Goal: Information Seeking & Learning: Check status

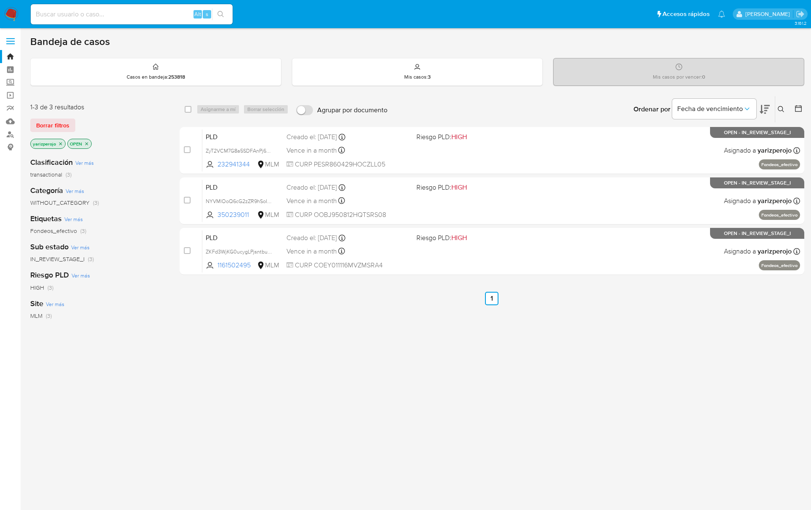
click at [112, 10] on input at bounding box center [132, 14] width 202 height 11
paste input "625854865"
type input "625854865"
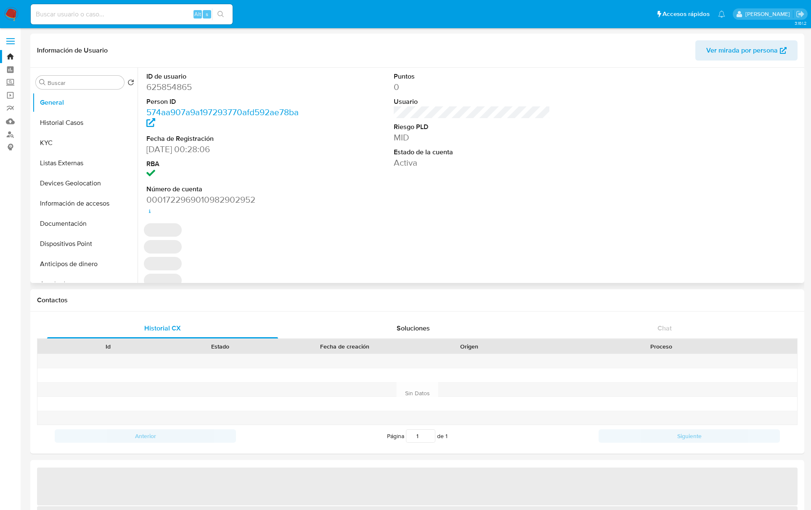
select select "10"
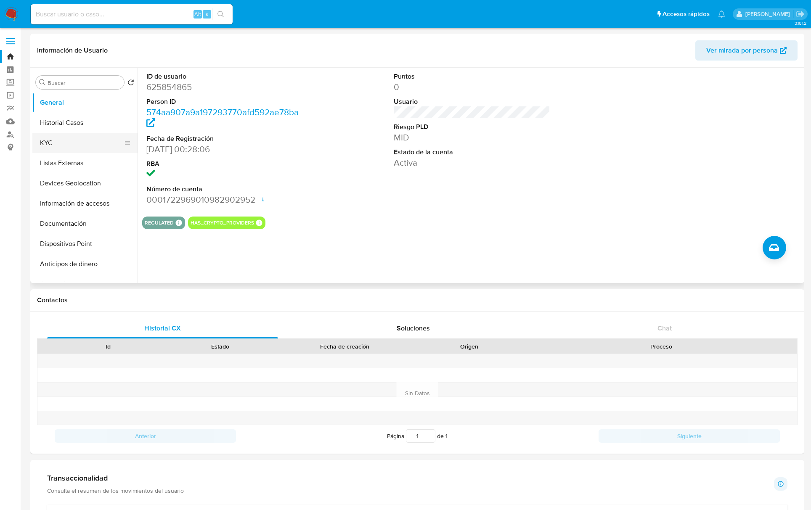
click at [53, 141] on button "KYC" at bounding box center [81, 143] width 98 height 20
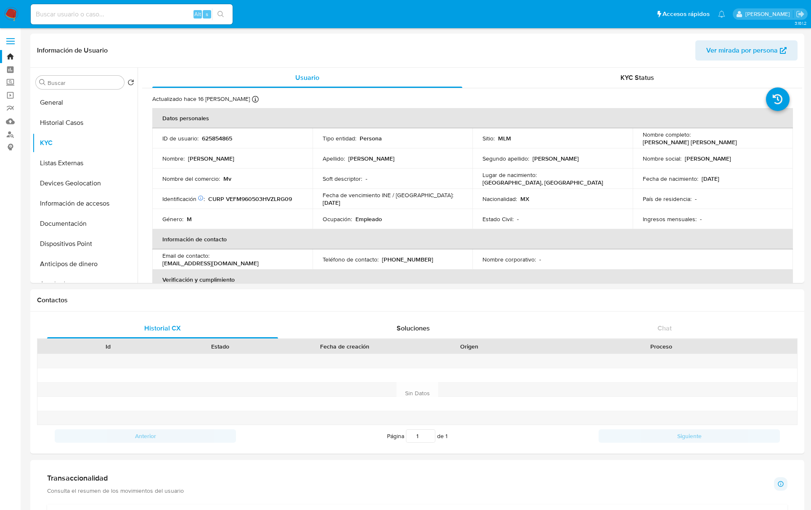
click at [81, 20] on div "Alt s" at bounding box center [132, 14] width 202 height 20
click at [84, 16] on input at bounding box center [132, 14] width 202 height 11
paste input "445220465"
type input "445220465"
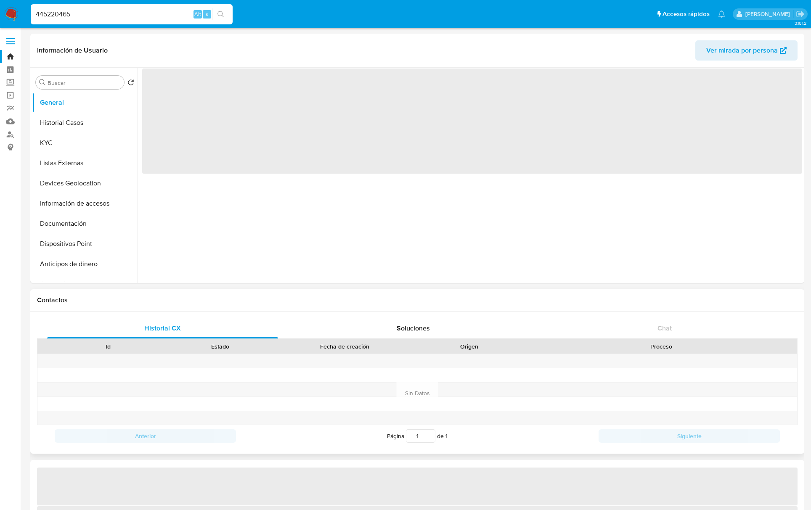
select select "10"
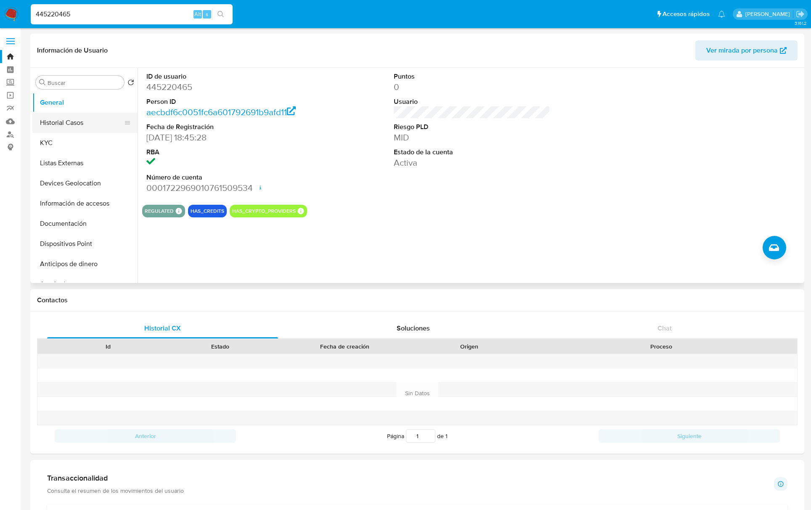
click at [69, 121] on button "Historial Casos" at bounding box center [81, 123] width 98 height 20
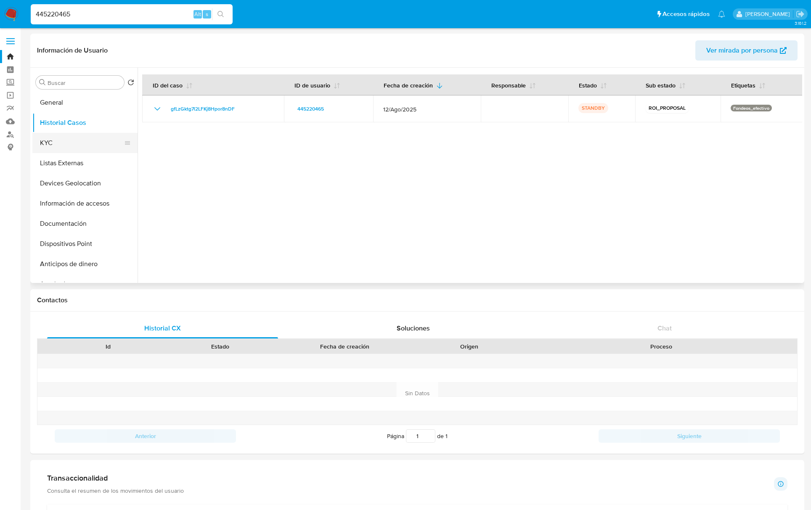
click at [56, 143] on button "KYC" at bounding box center [81, 143] width 98 height 20
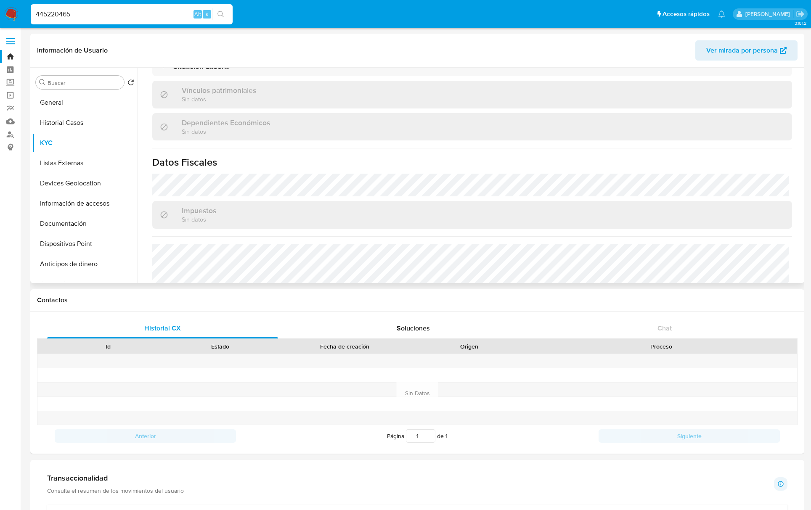
scroll to position [512, 0]
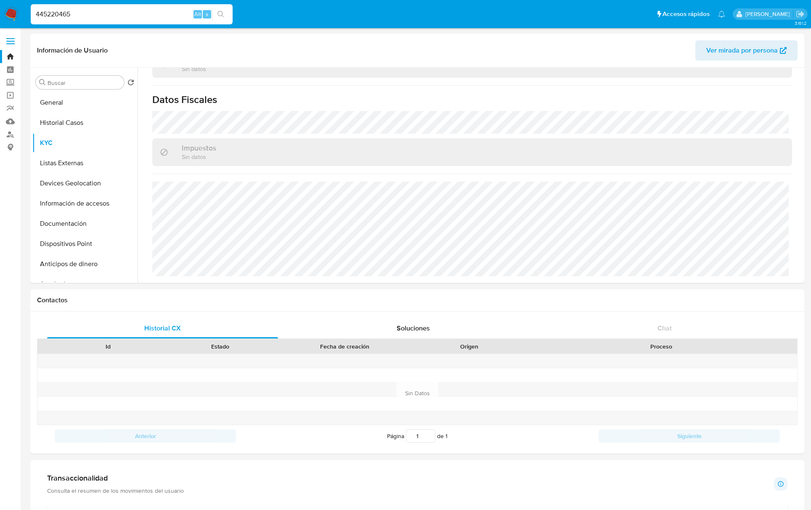
click at [52, 19] on input "445220465" at bounding box center [132, 14] width 202 height 11
paste input "195825127"
type input "195825127"
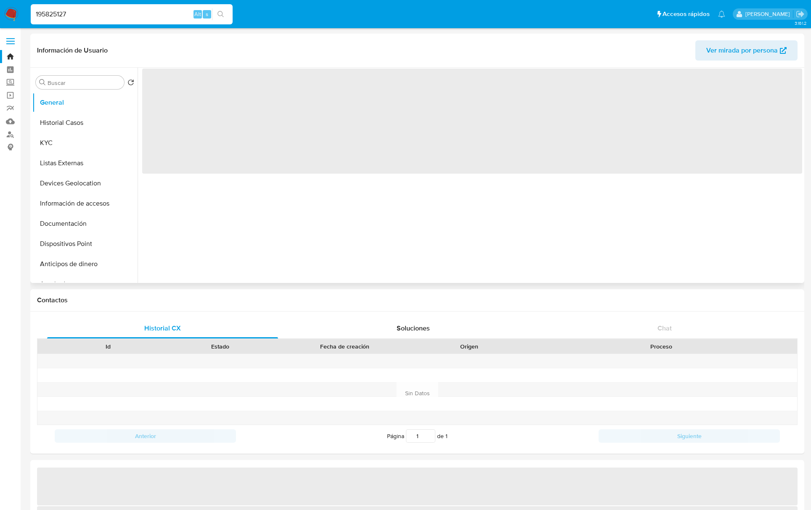
select select "10"
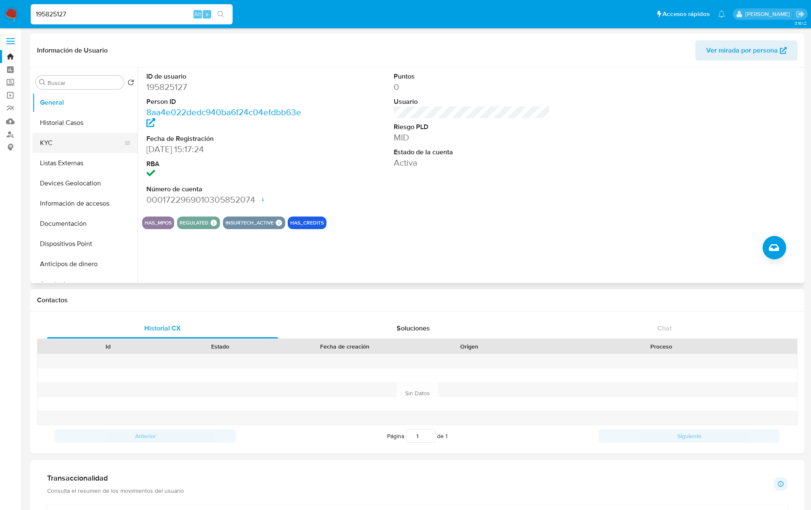
click at [83, 145] on button "KYC" at bounding box center [81, 143] width 98 height 20
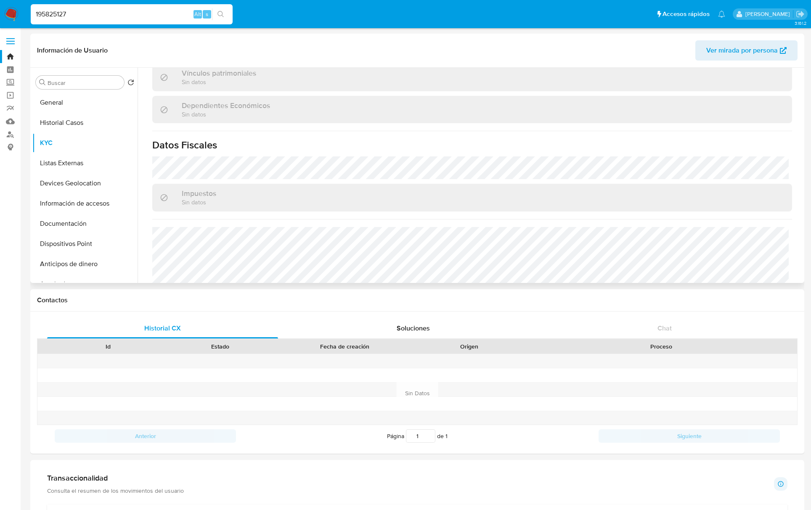
scroll to position [512, 0]
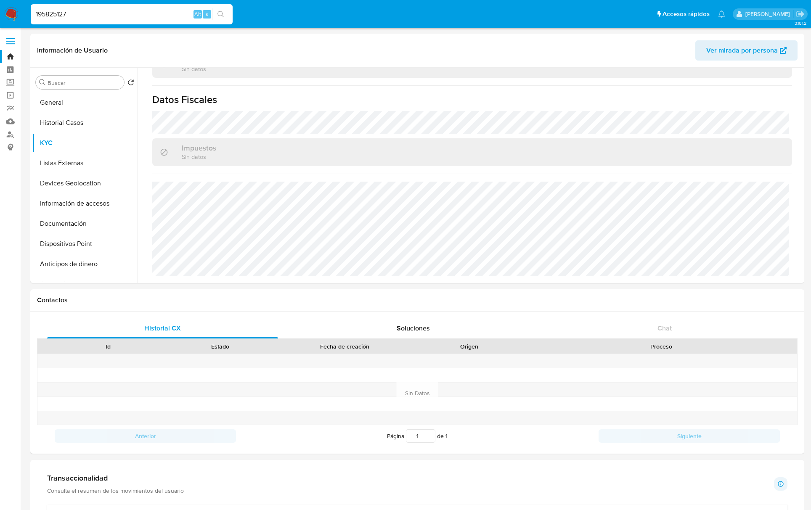
click at [42, 11] on input "195825127" at bounding box center [132, 14] width 202 height 11
paste input "522316849"
type input "522316849"
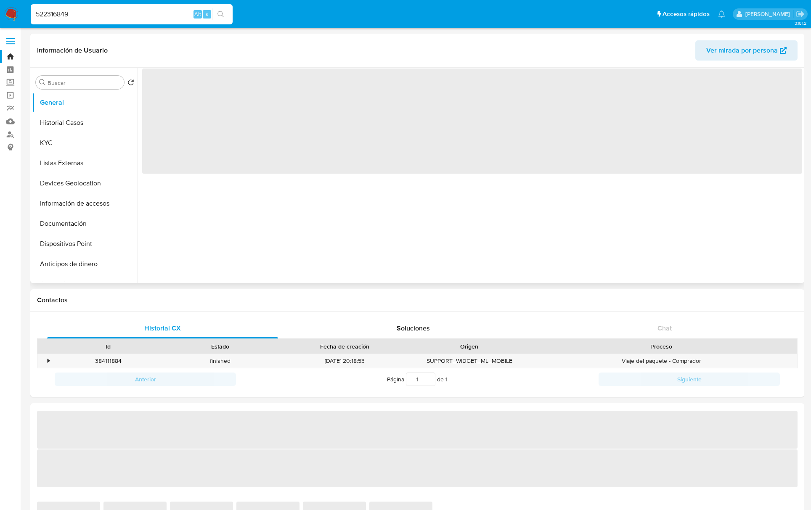
select select "10"
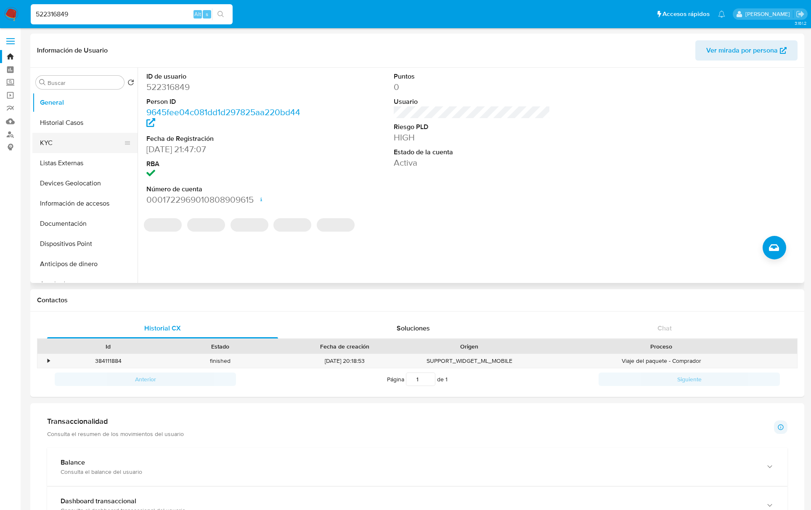
click at [67, 146] on button "KYC" at bounding box center [81, 143] width 98 height 20
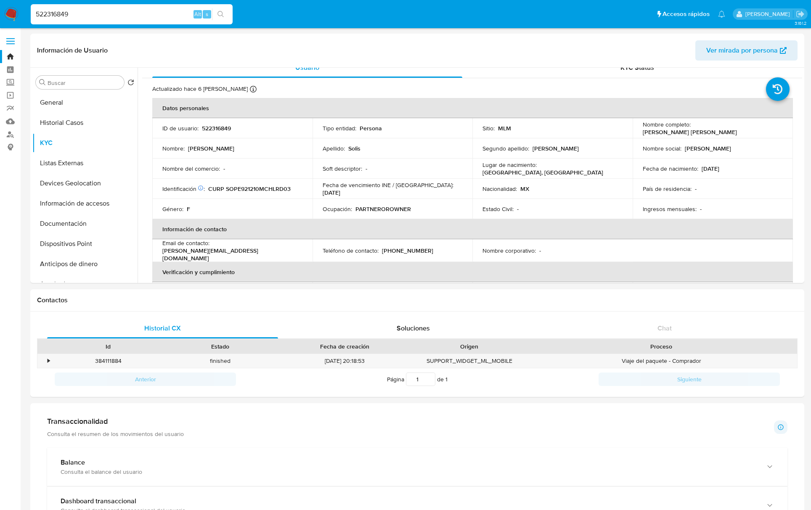
scroll to position [8, 0]
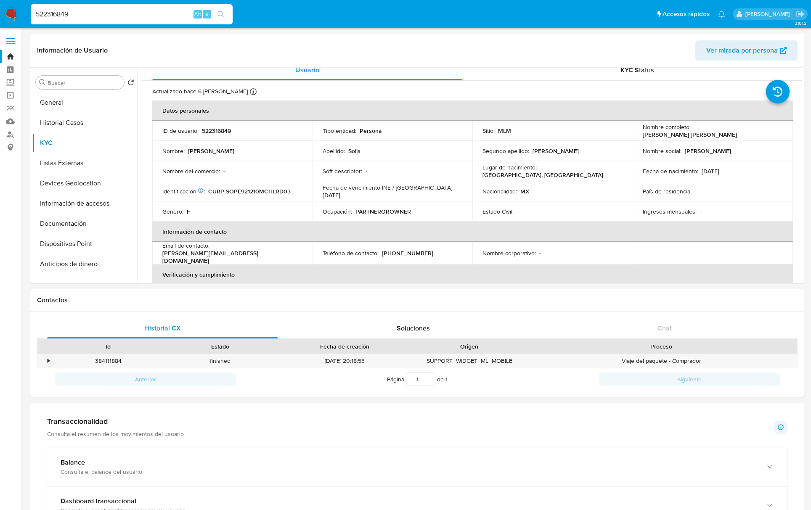
click at [379, 211] on p "PARTNEROROWNER" at bounding box center [384, 212] width 56 height 8
click at [48, 11] on input "522316849" at bounding box center [132, 14] width 202 height 11
paste input "625854865"
type input "625854865"
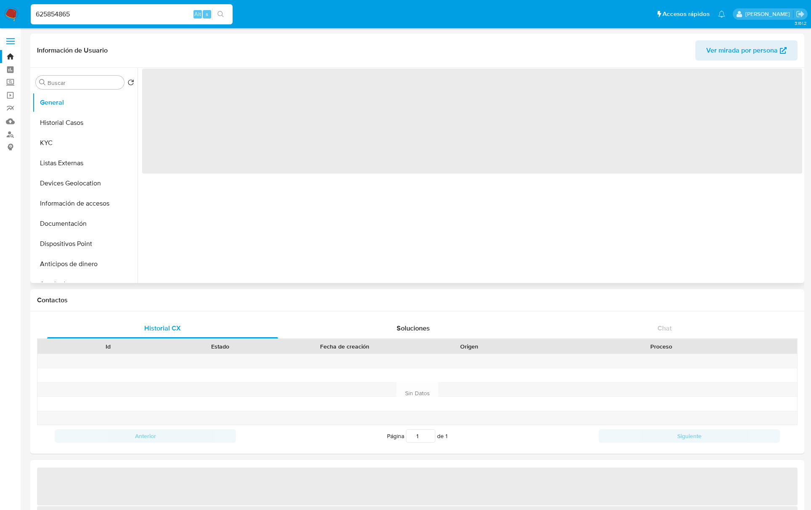
select select "10"
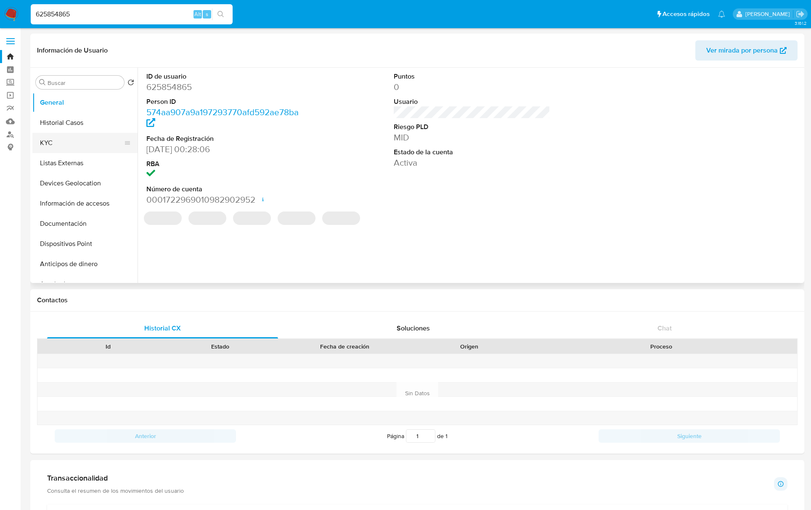
click at [45, 144] on button "KYC" at bounding box center [81, 143] width 98 height 20
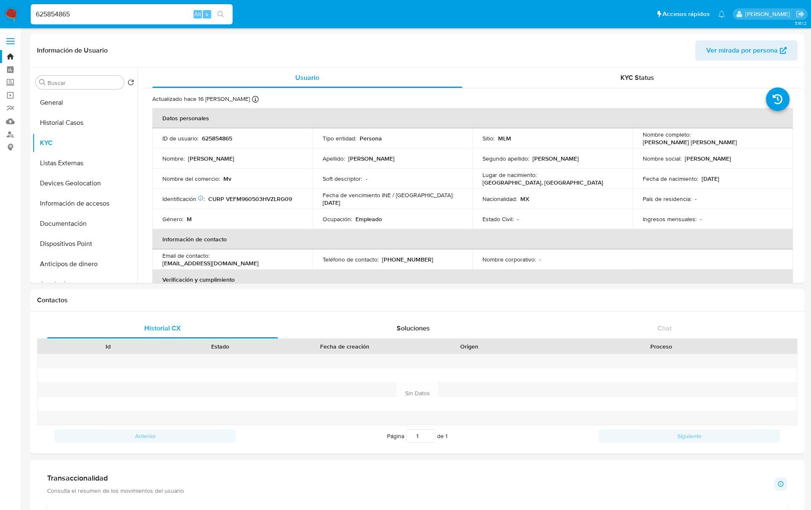
click at [65, 16] on input "625854865" at bounding box center [132, 14] width 202 height 11
paste input "4452204"
type input "445220465"
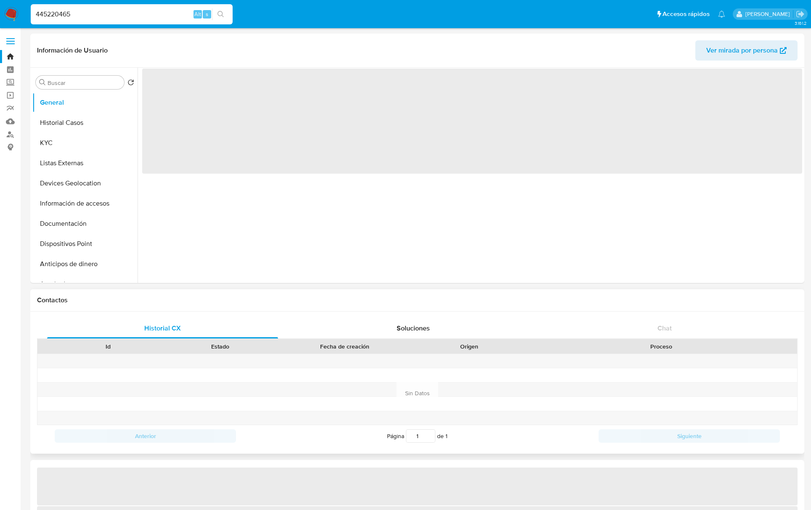
select select "10"
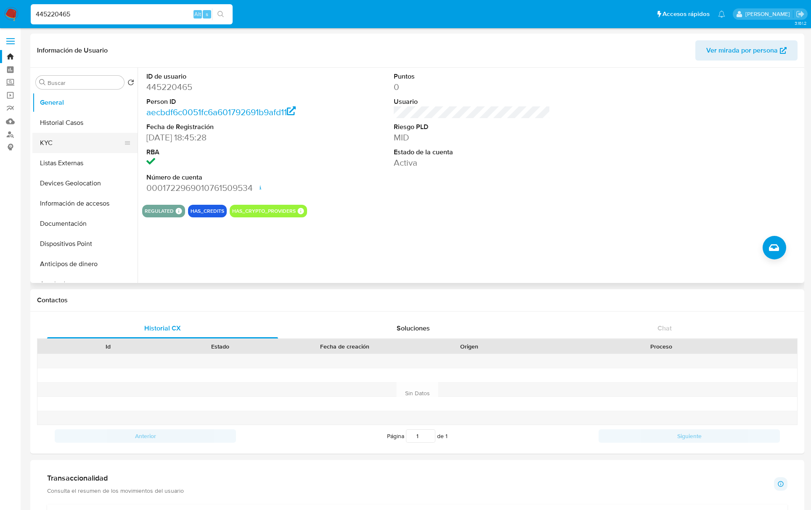
click at [49, 146] on button "KYC" at bounding box center [81, 143] width 98 height 20
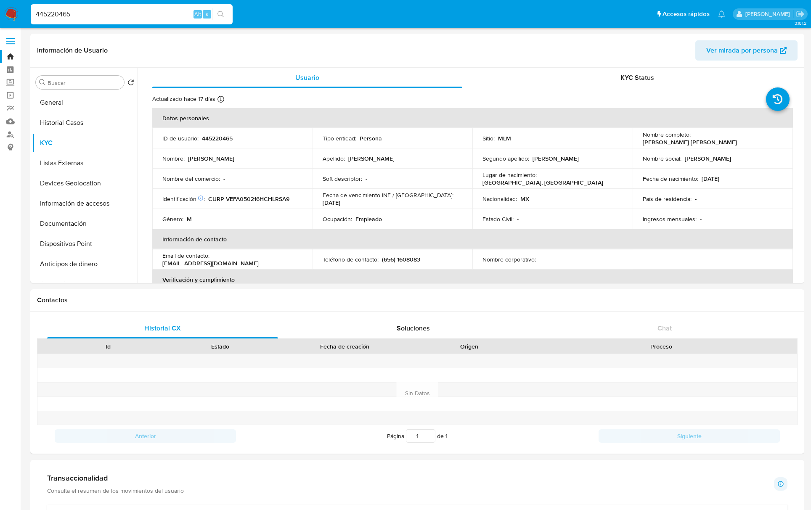
click at [53, 17] on input "445220465" at bounding box center [132, 14] width 202 height 11
paste input "195825127"
type input "195825127"
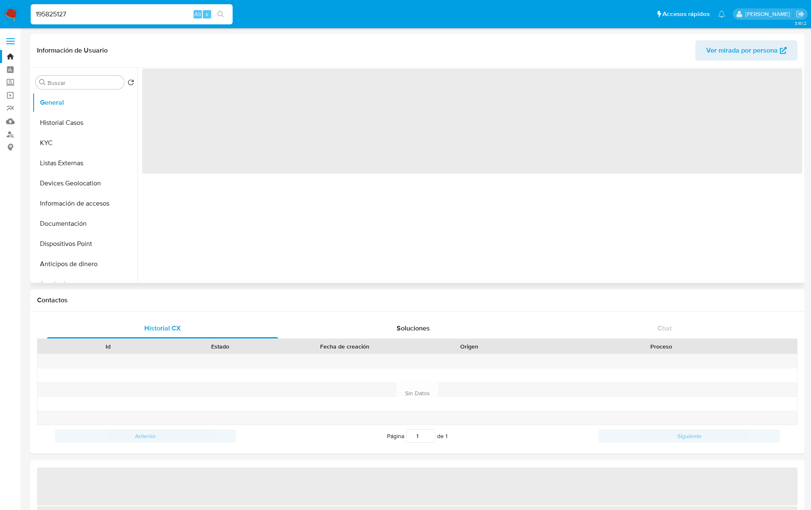
select select "10"
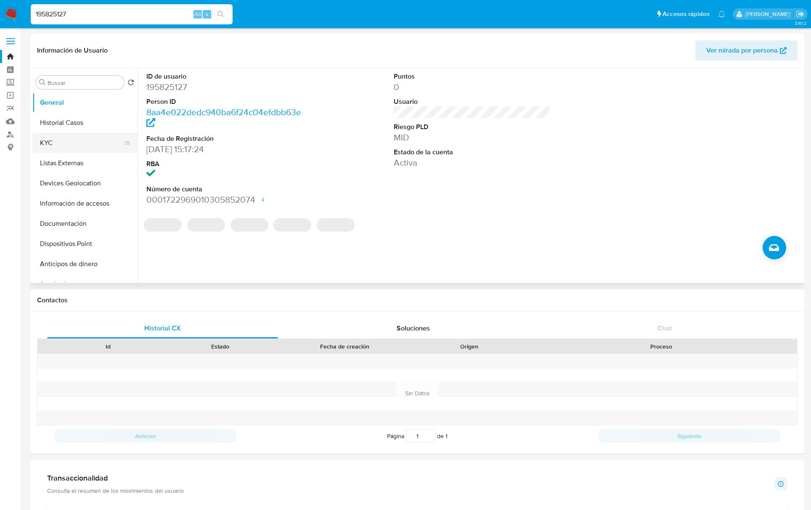
click at [62, 141] on button "KYC" at bounding box center [81, 143] width 98 height 20
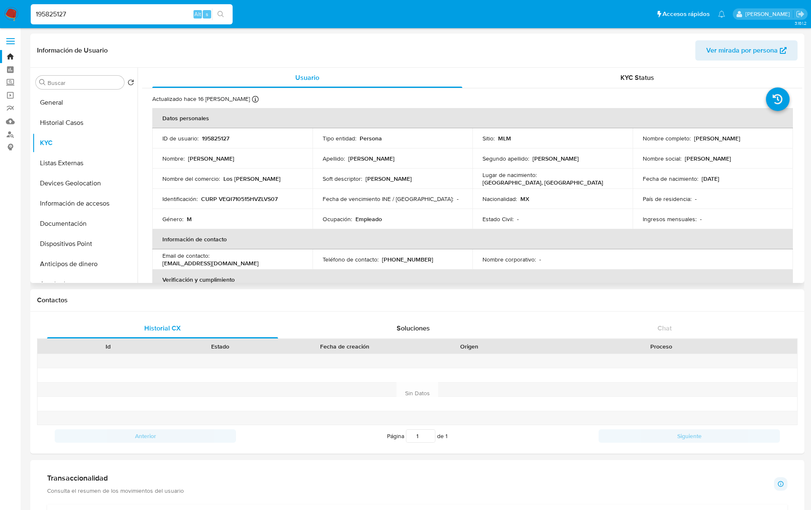
click at [261, 176] on p "Los [PERSON_NAME]" at bounding box center [251, 179] width 57 height 8
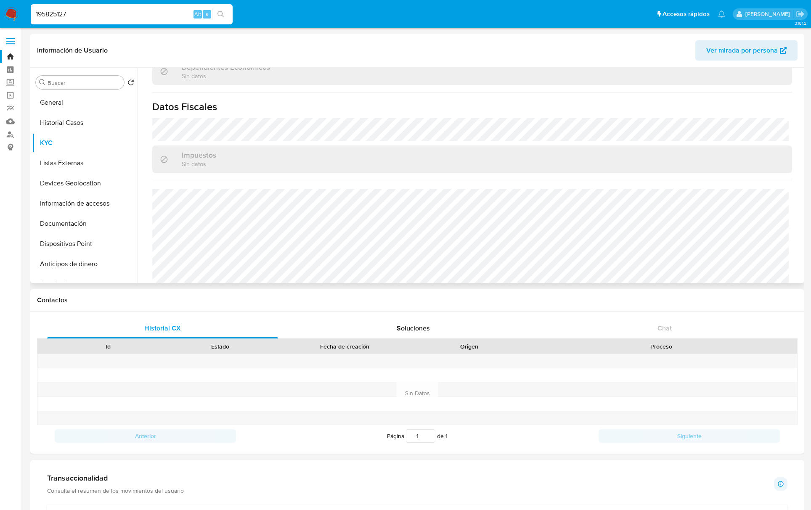
scroll to position [512, 0]
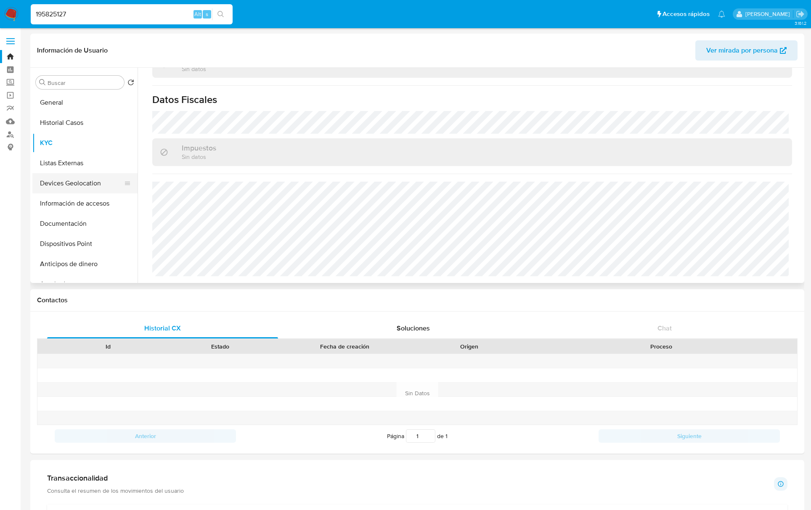
click at [72, 180] on button "Devices Geolocation" at bounding box center [81, 183] width 98 height 20
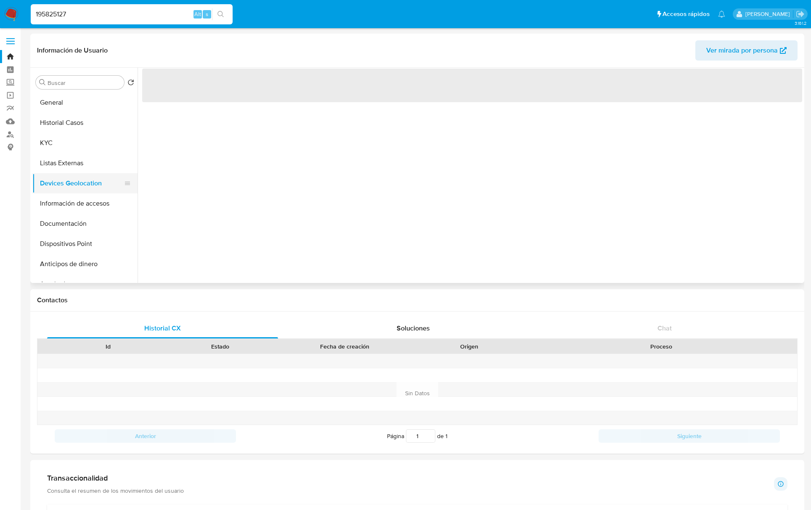
scroll to position [0, 0]
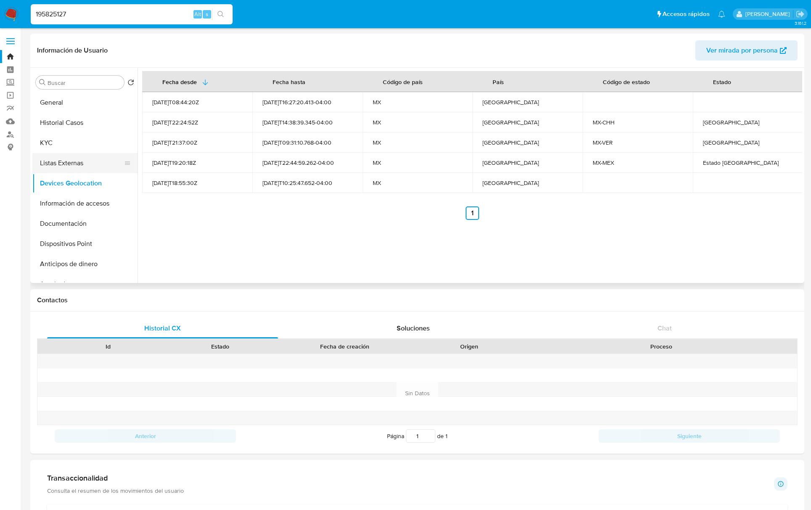
click at [72, 165] on button "Listas Externas" at bounding box center [81, 163] width 98 height 20
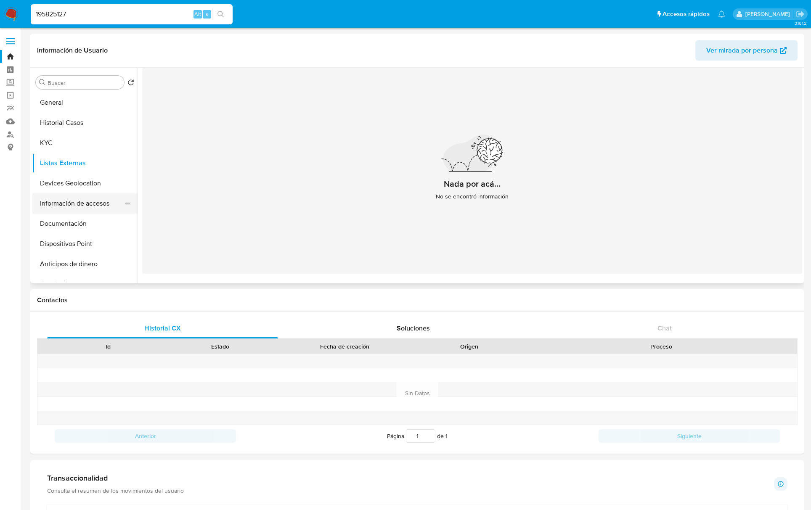
click at [83, 205] on button "Información de accesos" at bounding box center [81, 204] width 98 height 20
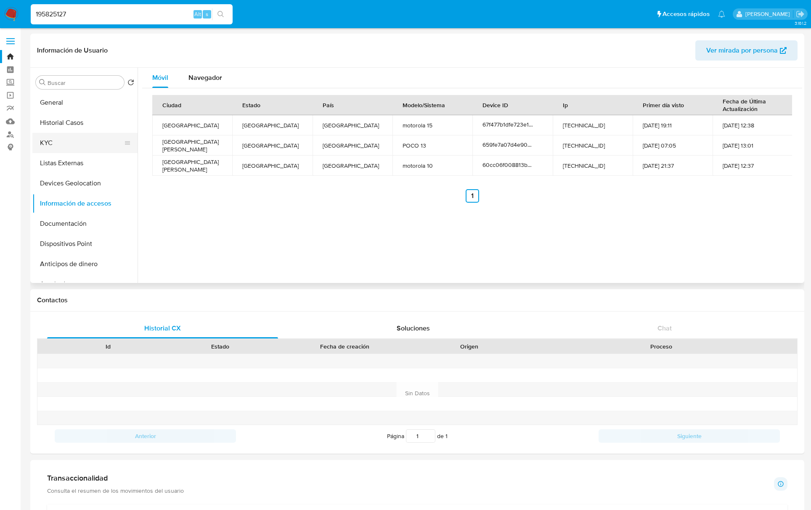
click at [61, 139] on button "KYC" at bounding box center [81, 143] width 98 height 20
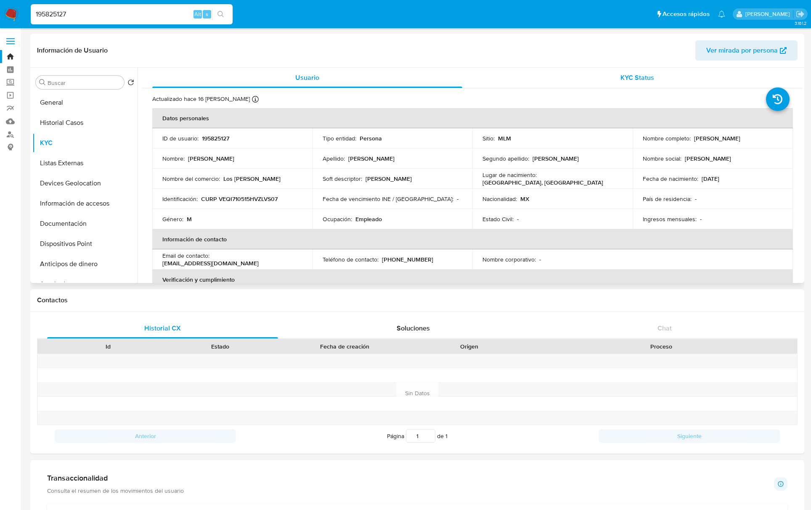
click at [583, 83] on div "KYC Status" at bounding box center [638, 78] width 310 height 20
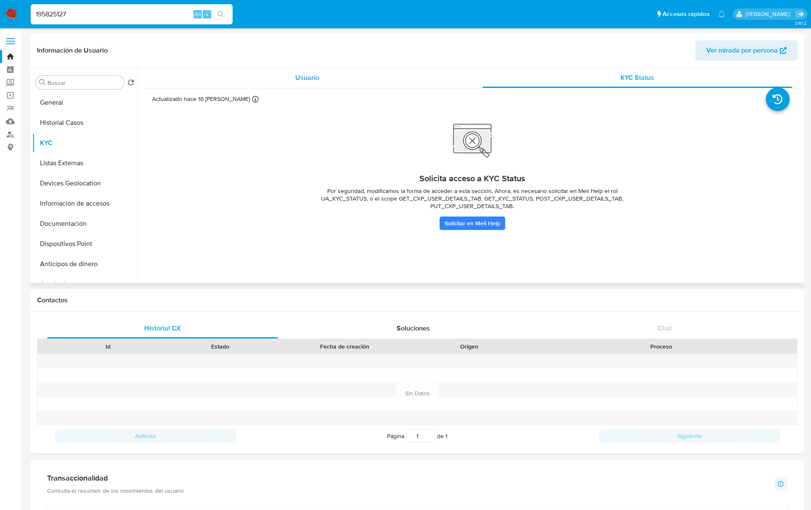
click at [362, 84] on div "Usuario" at bounding box center [307, 78] width 310 height 20
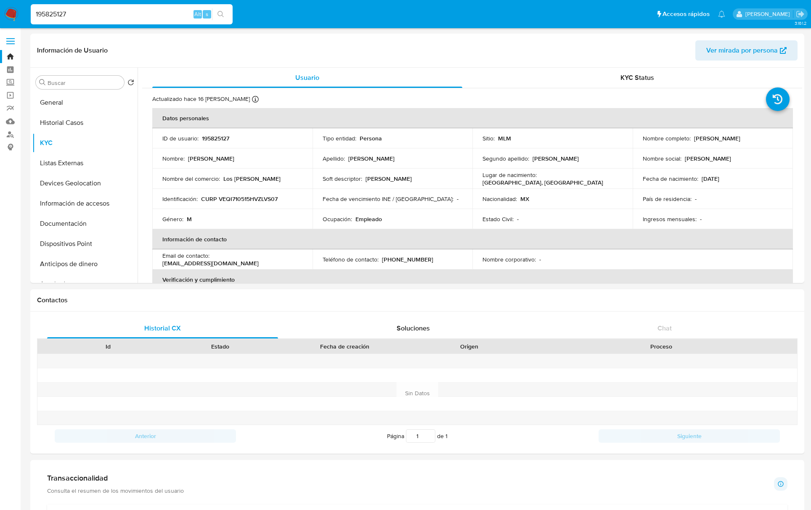
click at [56, 16] on input "195825127" at bounding box center [132, 14] width 202 height 11
paste input "522316849"
type input "522316849"
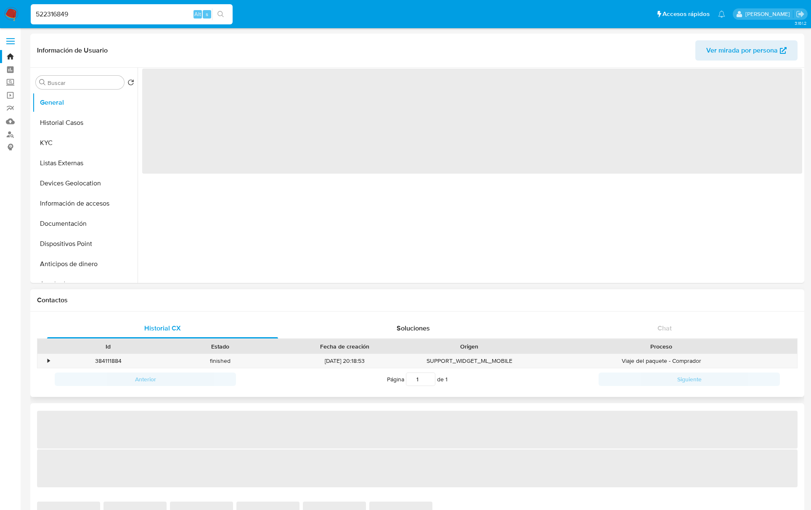
select select "10"
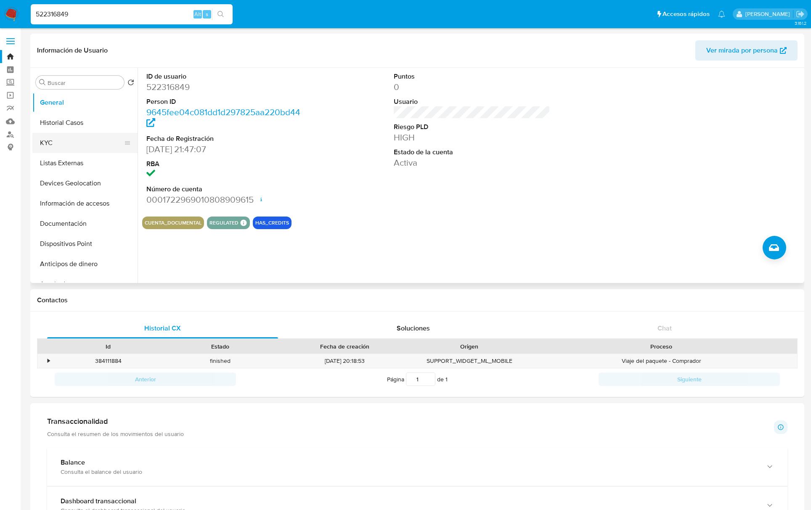
click at [56, 146] on button "KYC" at bounding box center [81, 143] width 98 height 20
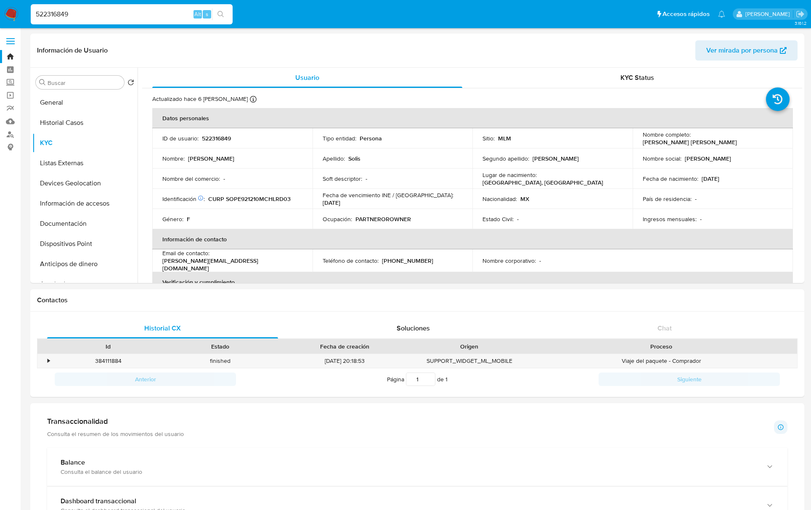
click at [61, 20] on div "522316849 Alt s" at bounding box center [132, 14] width 202 height 20
click at [61, 16] on input "522316849" at bounding box center [132, 14] width 202 height 11
paste input "216810351"
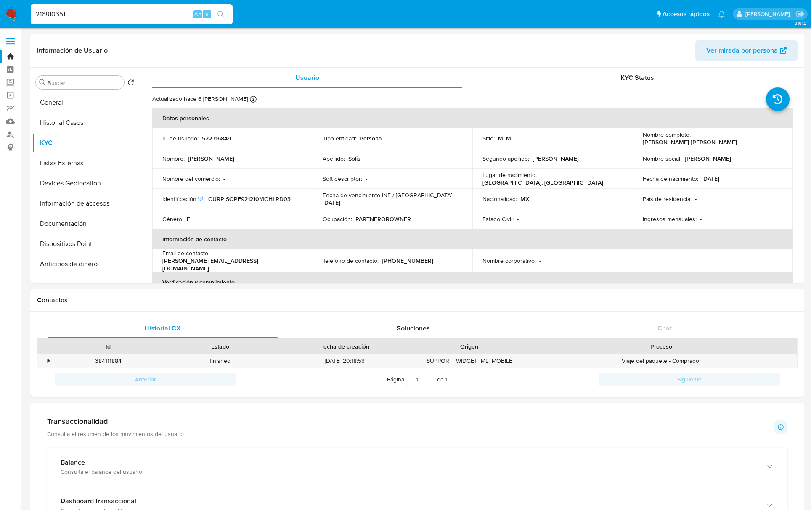
type input "216810351"
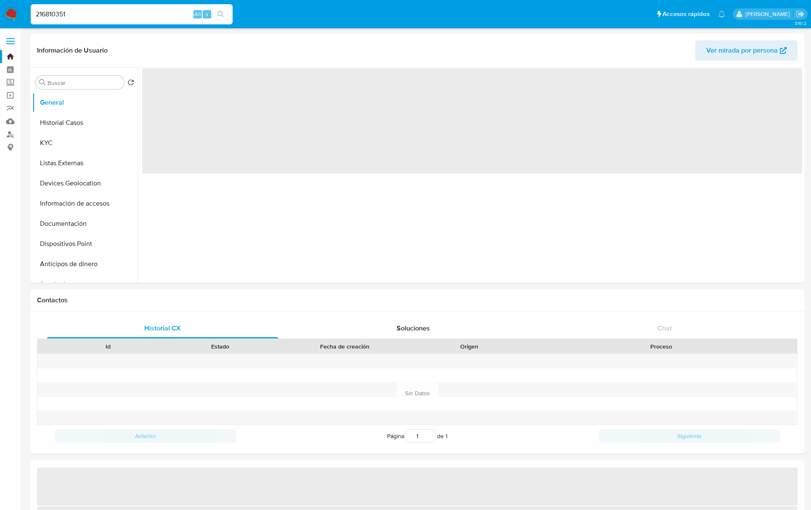
select select "10"
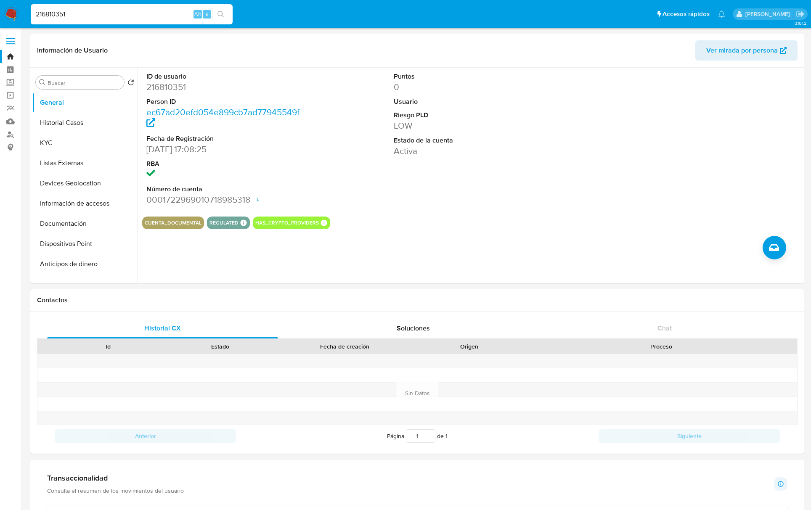
select select "10"
click at [48, 142] on button "KYC" at bounding box center [81, 143] width 98 height 20
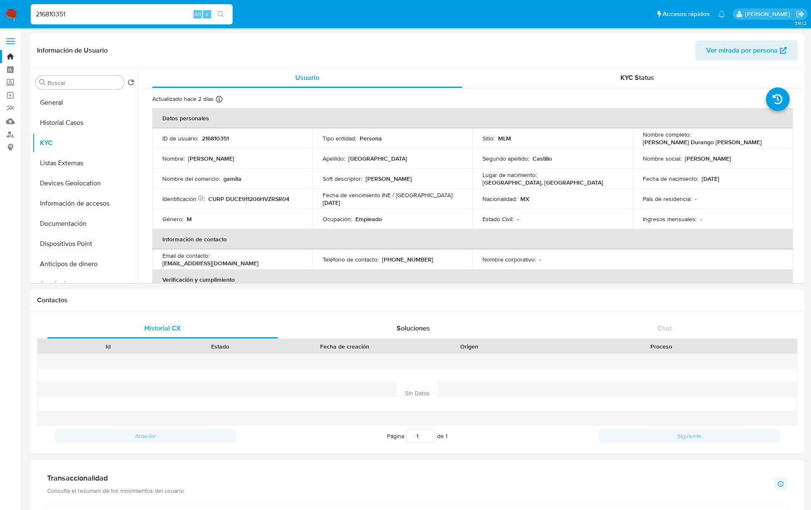
click at [42, 11] on input "216810351" at bounding box center [132, 14] width 202 height 11
paste input "1161502495"
type input "1161502495"
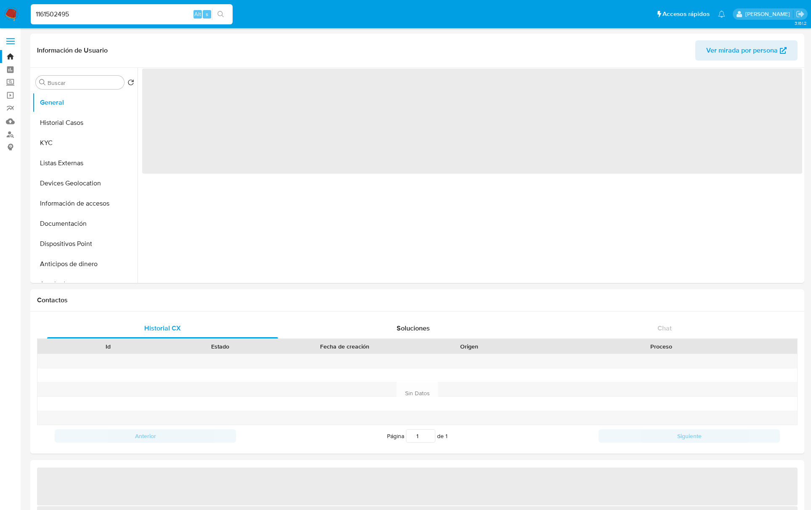
select select "10"
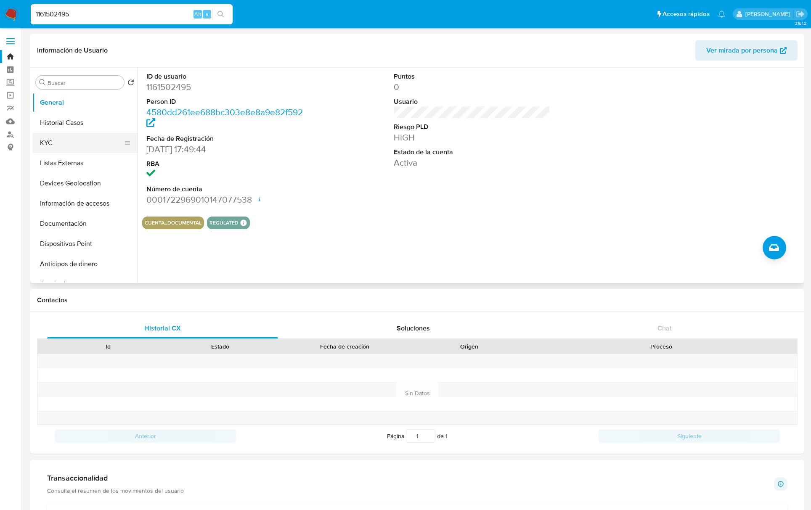
click at [59, 138] on button "KYC" at bounding box center [81, 143] width 98 height 20
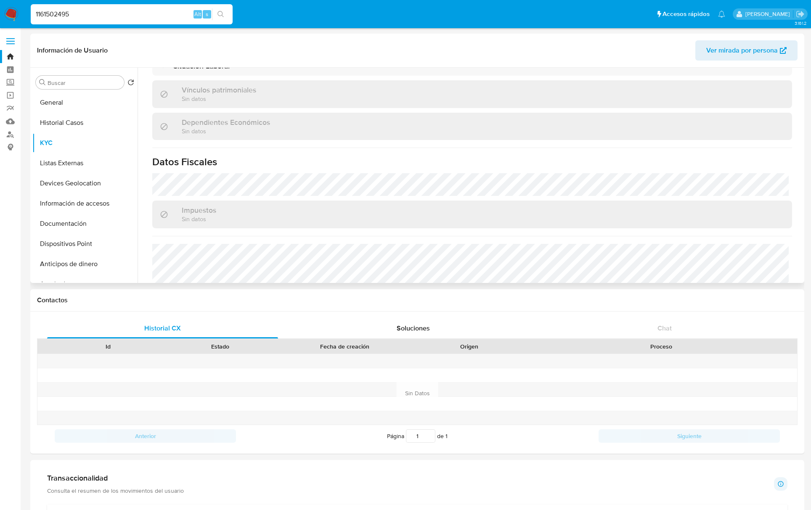
scroll to position [512, 0]
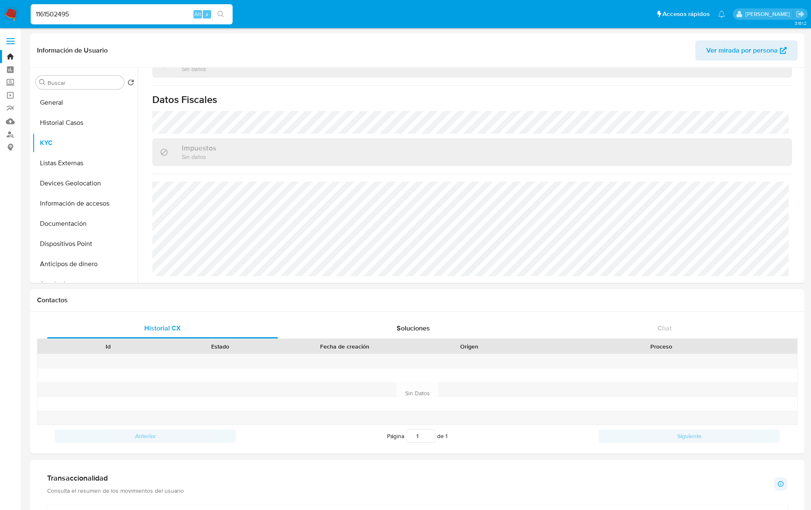
click at [56, 12] on input "1161502495" at bounding box center [132, 14] width 202 height 11
paste input "216810351"
type input "216810351"
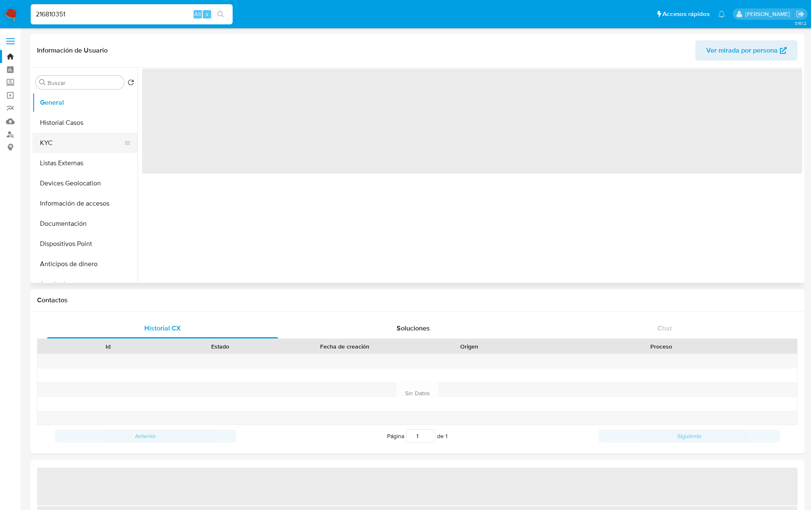
select select "10"
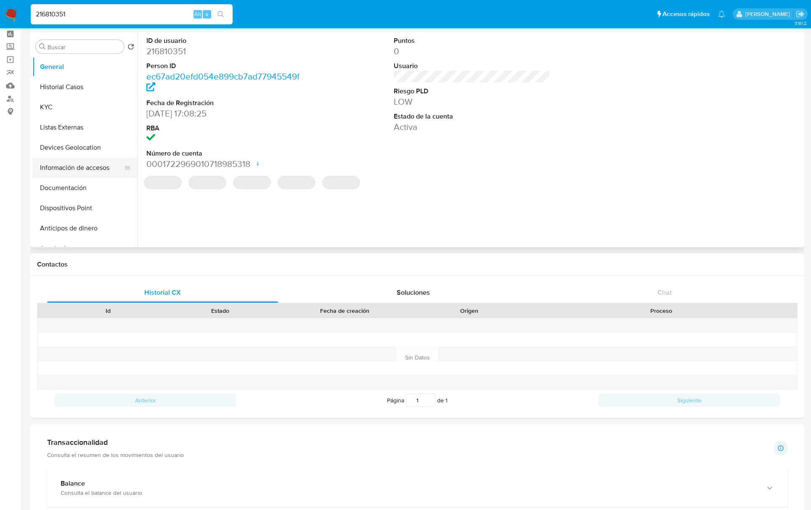
scroll to position [56, 0]
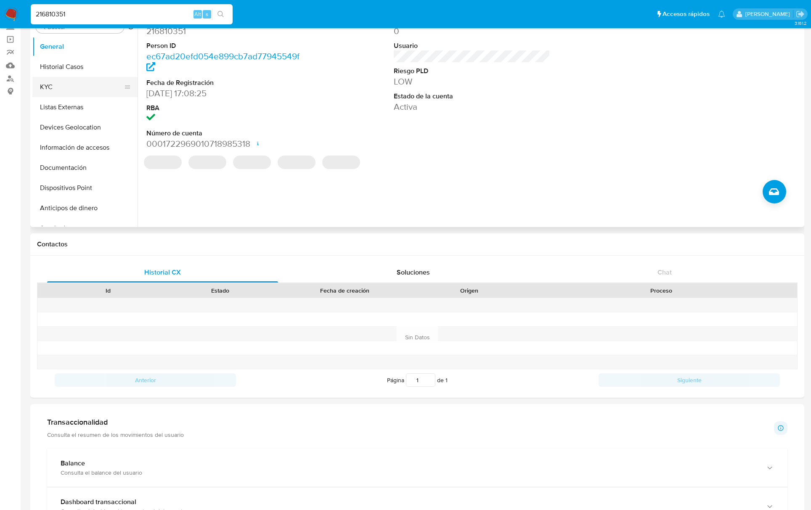
click at [51, 81] on button "KYC" at bounding box center [81, 87] width 98 height 20
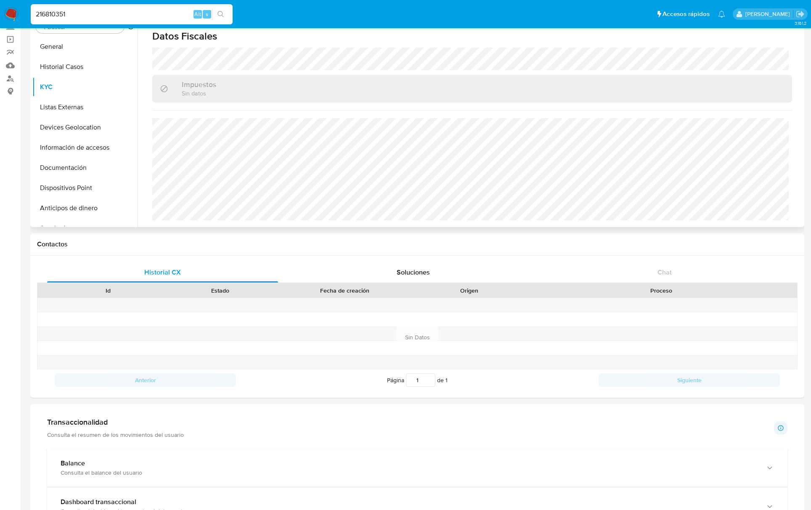
scroll to position [507, 0]
